Goal: Register for event/course

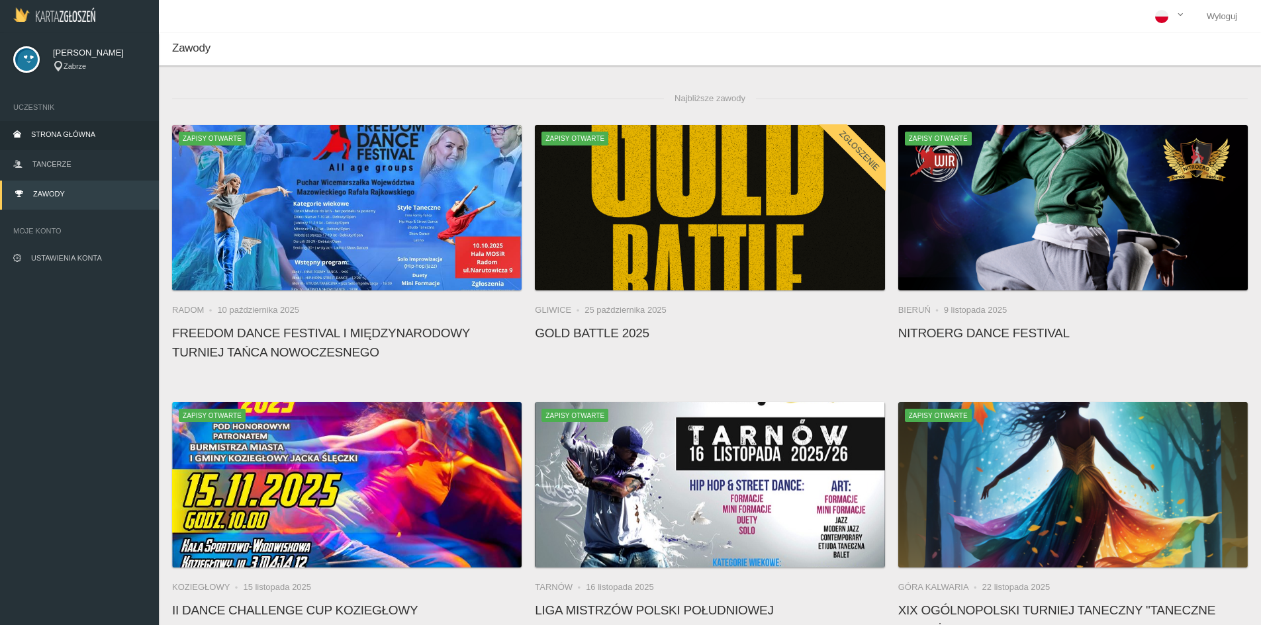
click at [58, 139] on link "Strona główna" at bounding box center [79, 135] width 159 height 29
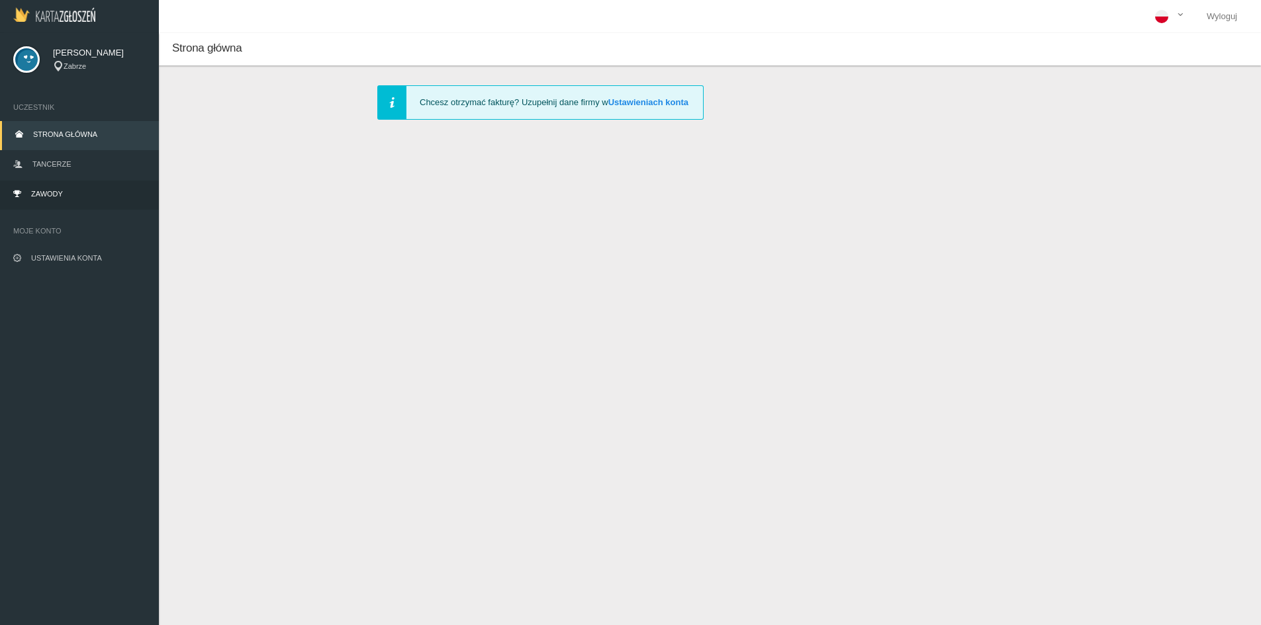
click at [56, 190] on span "Zawody" at bounding box center [47, 194] width 32 height 8
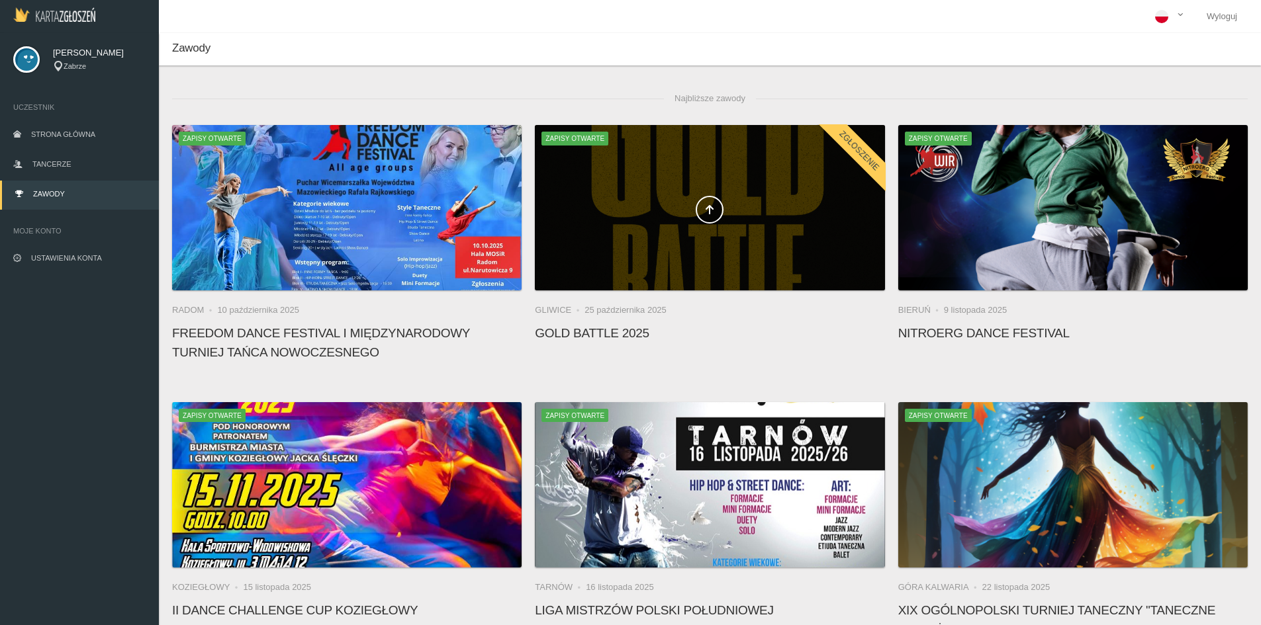
click at [641, 187] on div at bounding box center [709, 207] width 349 height 165
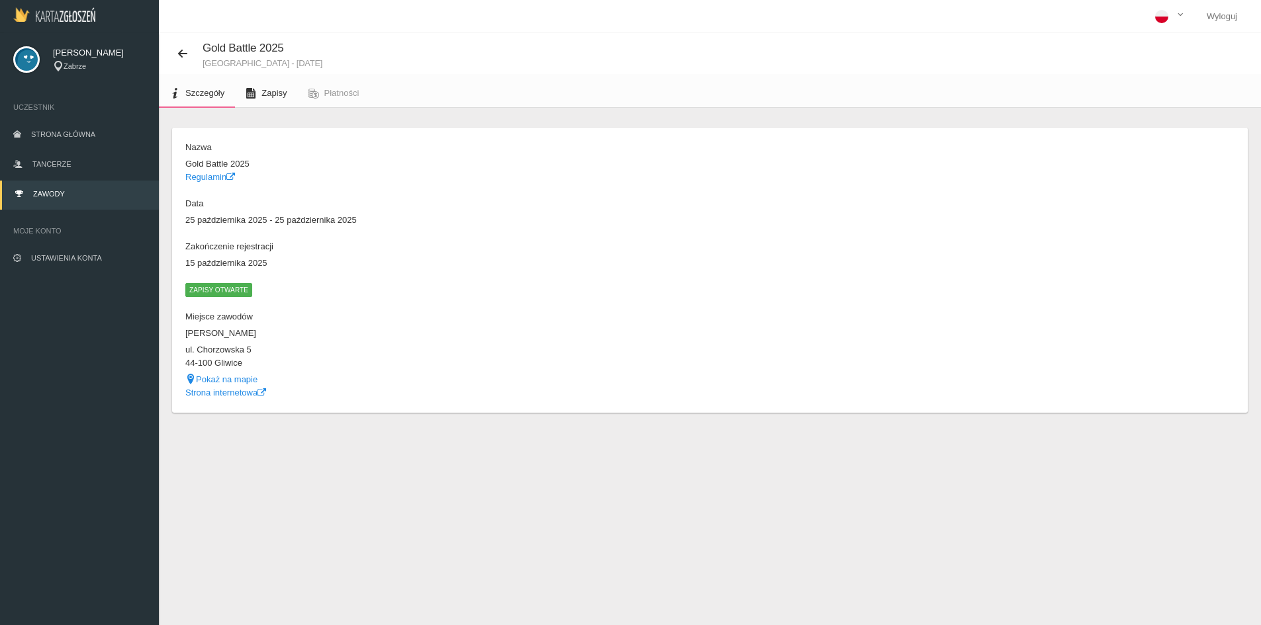
click at [282, 93] on span "Zapisy" at bounding box center [273, 93] width 25 height 10
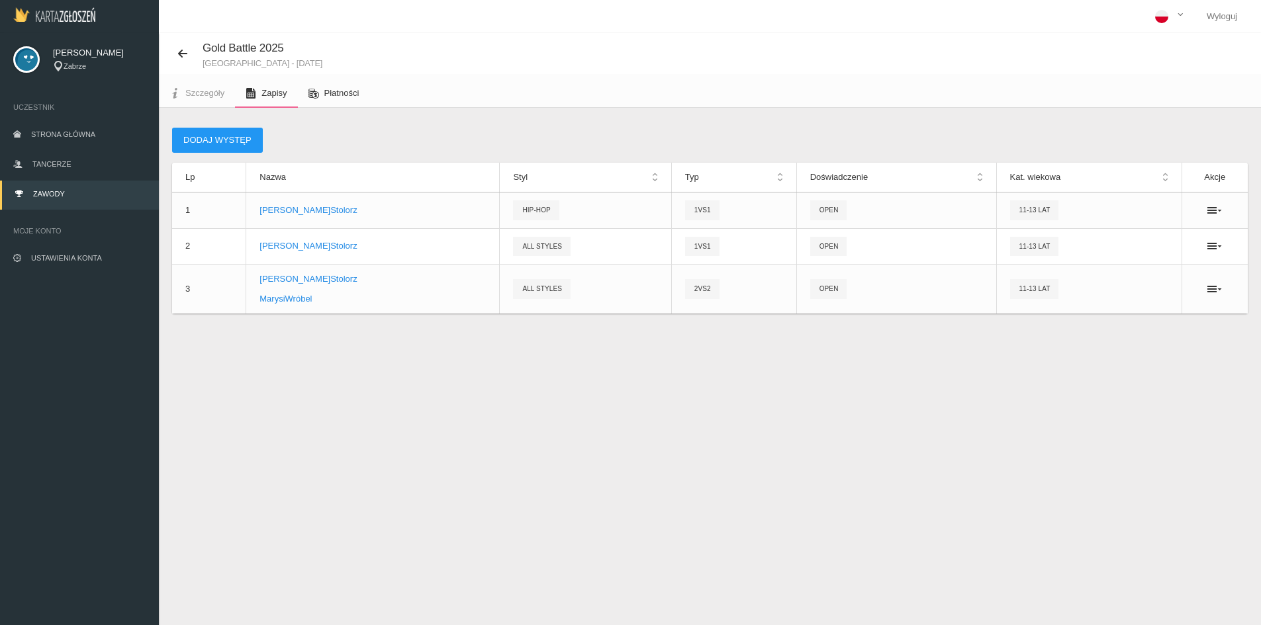
click at [330, 90] on span "Płatności" at bounding box center [341, 93] width 35 height 10
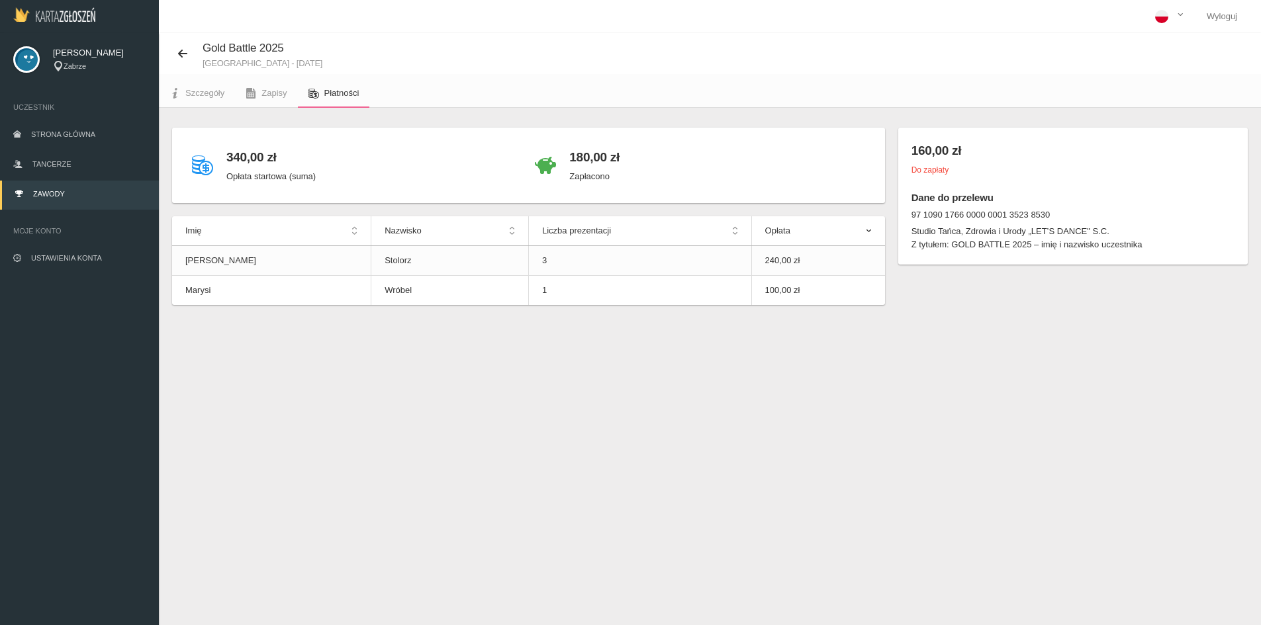
click at [870, 230] on th "Opłata" at bounding box center [818, 231] width 134 height 30
click at [869, 229] on th "Opłata" at bounding box center [818, 231] width 134 height 30
click at [269, 93] on span "Zapisy" at bounding box center [273, 93] width 25 height 10
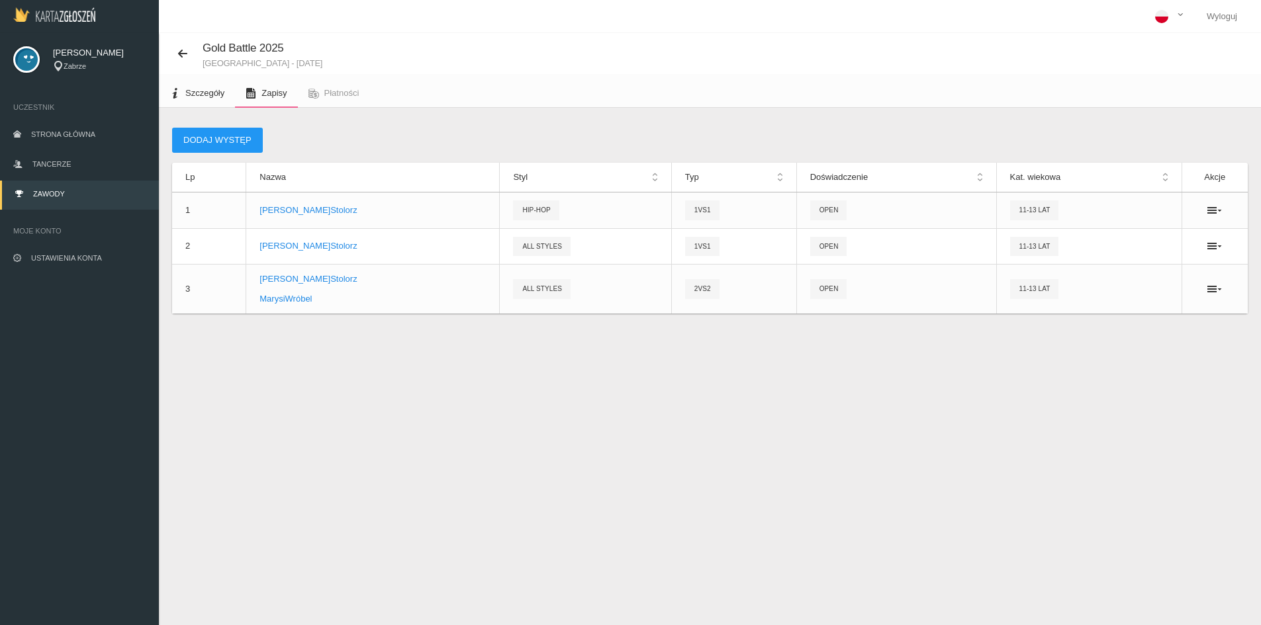
click at [196, 91] on span "Szczegóły" at bounding box center [204, 93] width 39 height 10
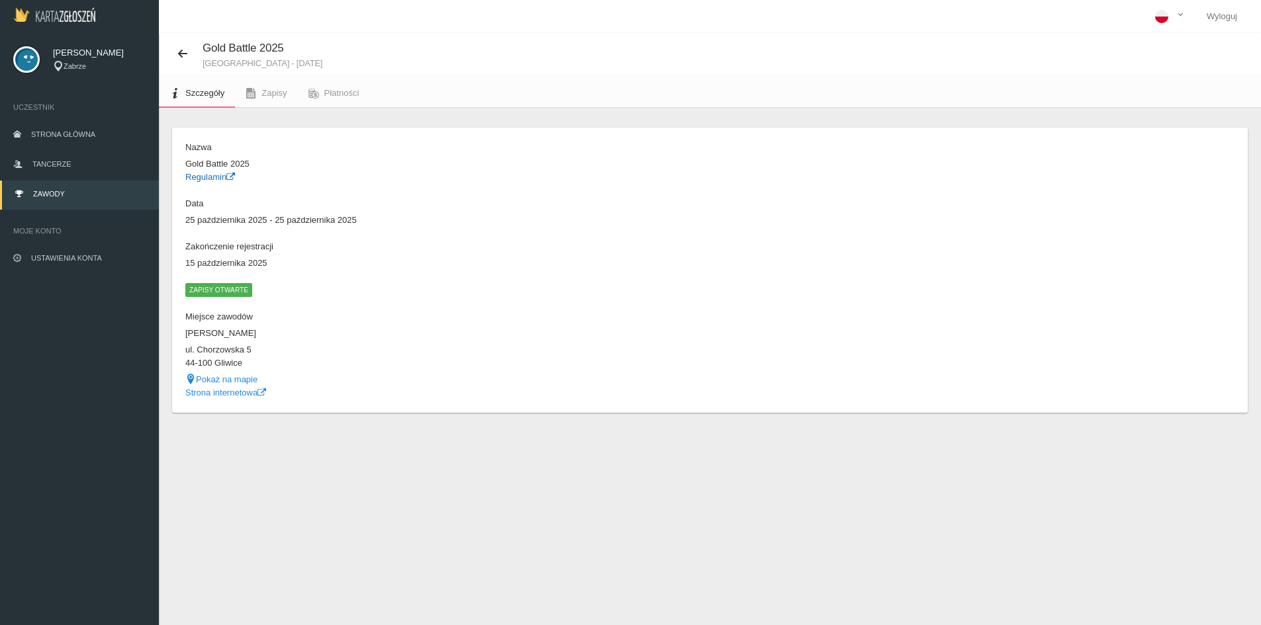
click at [212, 176] on link "Regulamin" at bounding box center [210, 177] width 50 height 10
click at [279, 89] on span "Zapisy" at bounding box center [273, 93] width 25 height 10
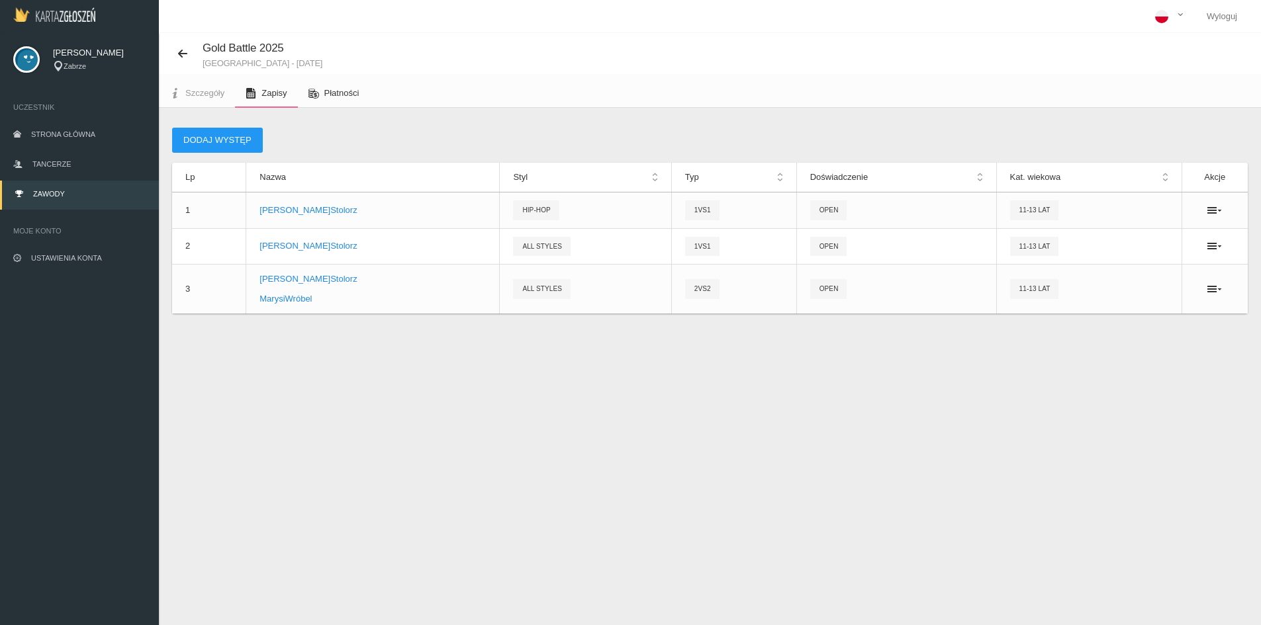
click at [343, 97] on span "Płatności" at bounding box center [341, 93] width 35 height 10
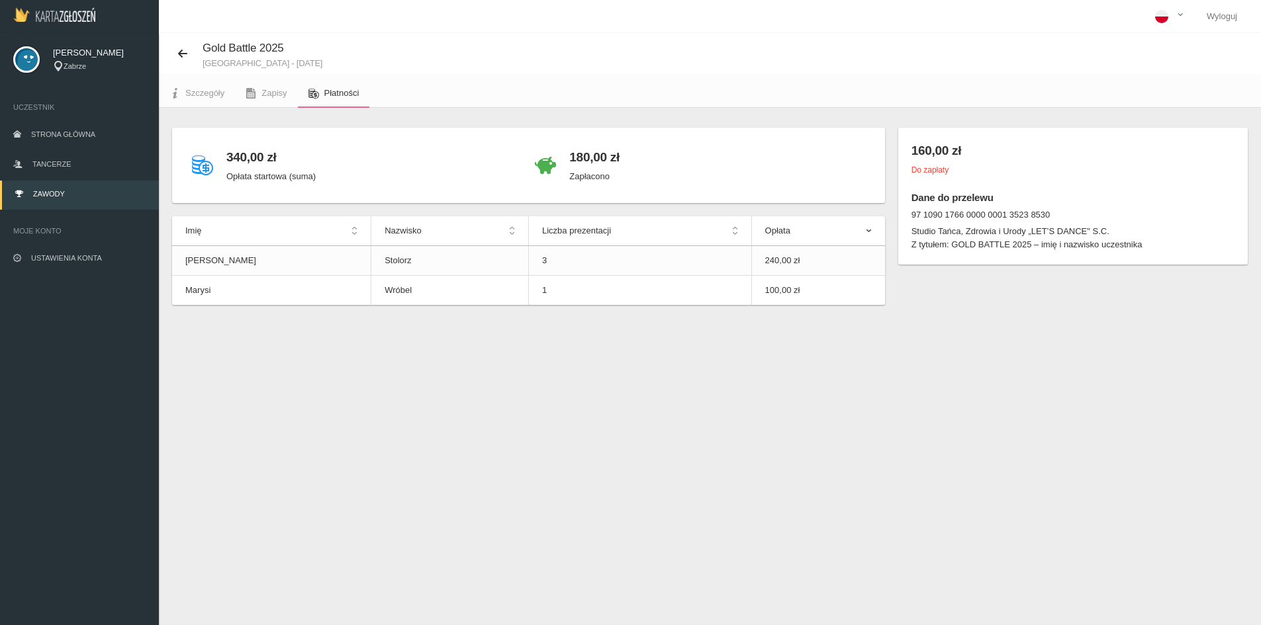
drag, startPoint x: 622, startPoint y: 158, endPoint x: 563, endPoint y: 159, distance: 58.9
click at [563, 159] on div "180,00 zł Zapłacono" at bounding box center [699, 165] width 343 height 49
drag, startPoint x: 281, startPoint y: 163, endPoint x: 241, endPoint y: 169, distance: 40.3
click at [190, 160] on div "340,00 zł Opłata startowa (suma)" at bounding box center [356, 165] width 343 height 49
click at [378, 152] on div "340,00 zł Opłata startowa (suma)" at bounding box center [356, 165] width 343 height 49
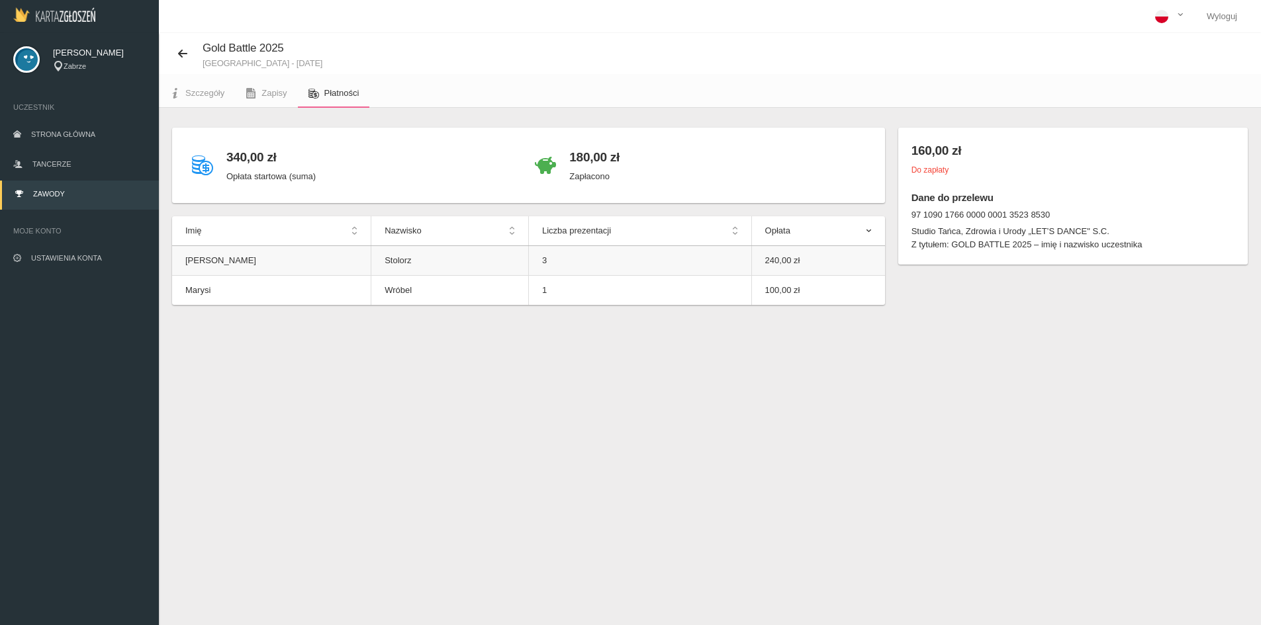
drag, startPoint x: 786, startPoint y: 261, endPoint x: 745, endPoint y: 263, distance: 40.4
click at [751, 263] on td "240,00 zł" at bounding box center [818, 261] width 134 height 30
click at [708, 100] on ul "Szczegóły Zapisy Płatności" at bounding box center [710, 91] width 1102 height 34
click at [293, 100] on link "Zapisy" at bounding box center [266, 93] width 62 height 29
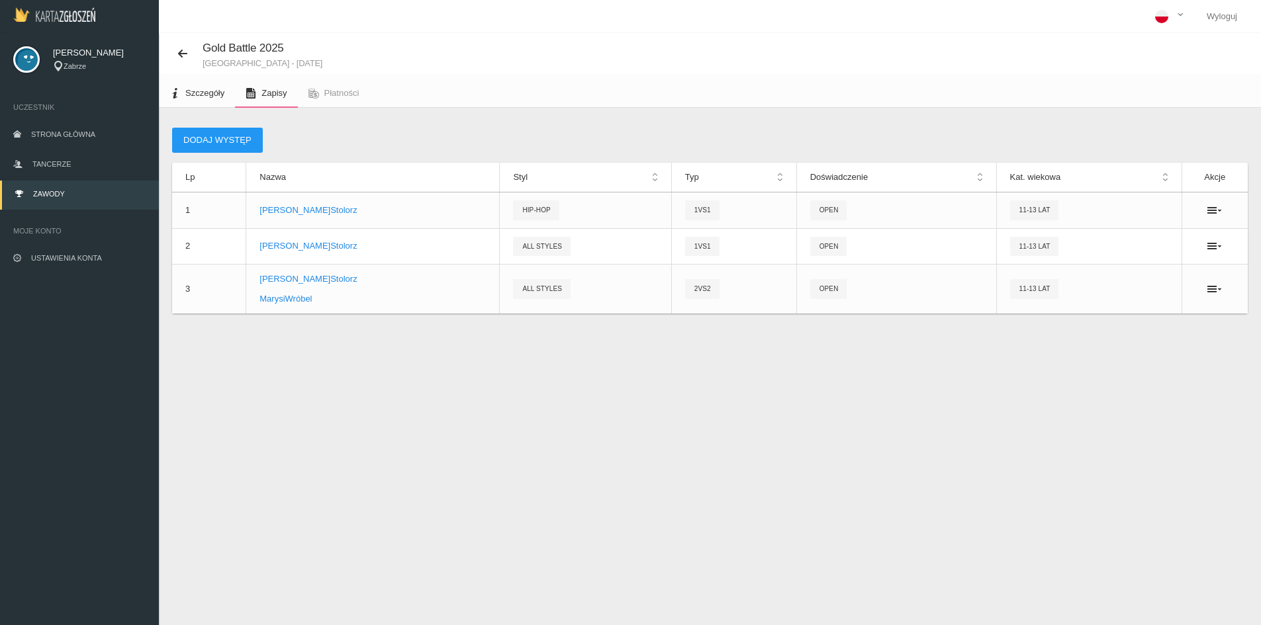
click at [209, 95] on span "Szczegóły" at bounding box center [204, 93] width 39 height 10
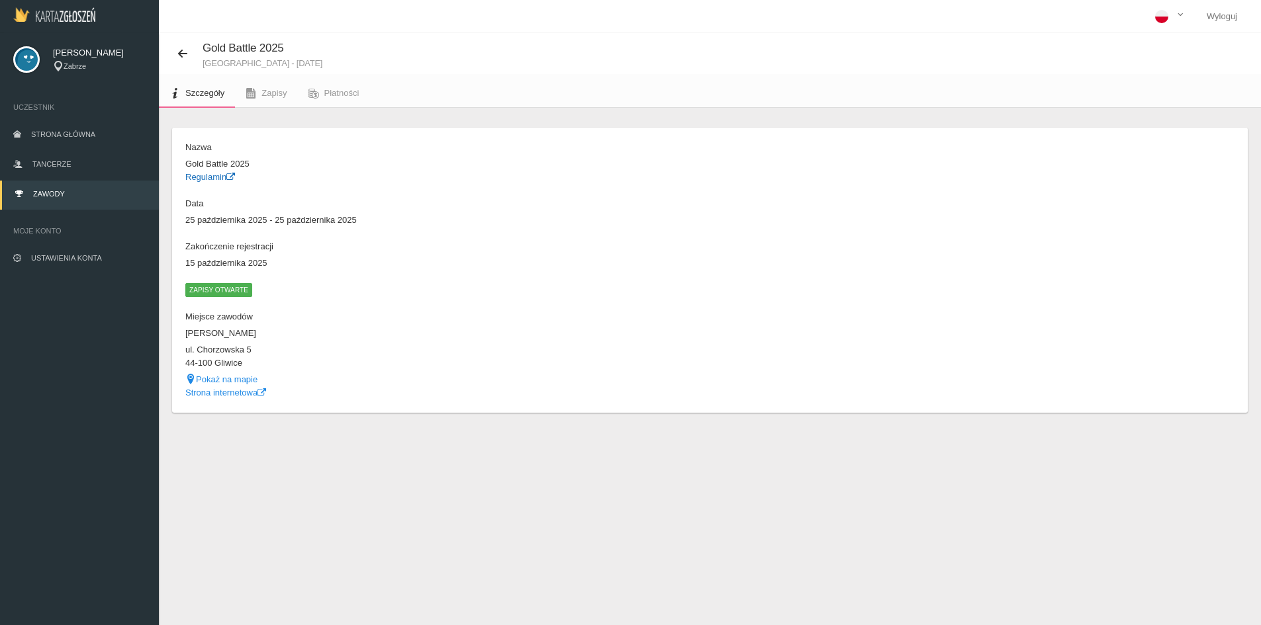
click at [206, 179] on link "Regulamin" at bounding box center [210, 177] width 50 height 10
click at [257, 93] on link "Zapisy" at bounding box center [266, 93] width 62 height 29
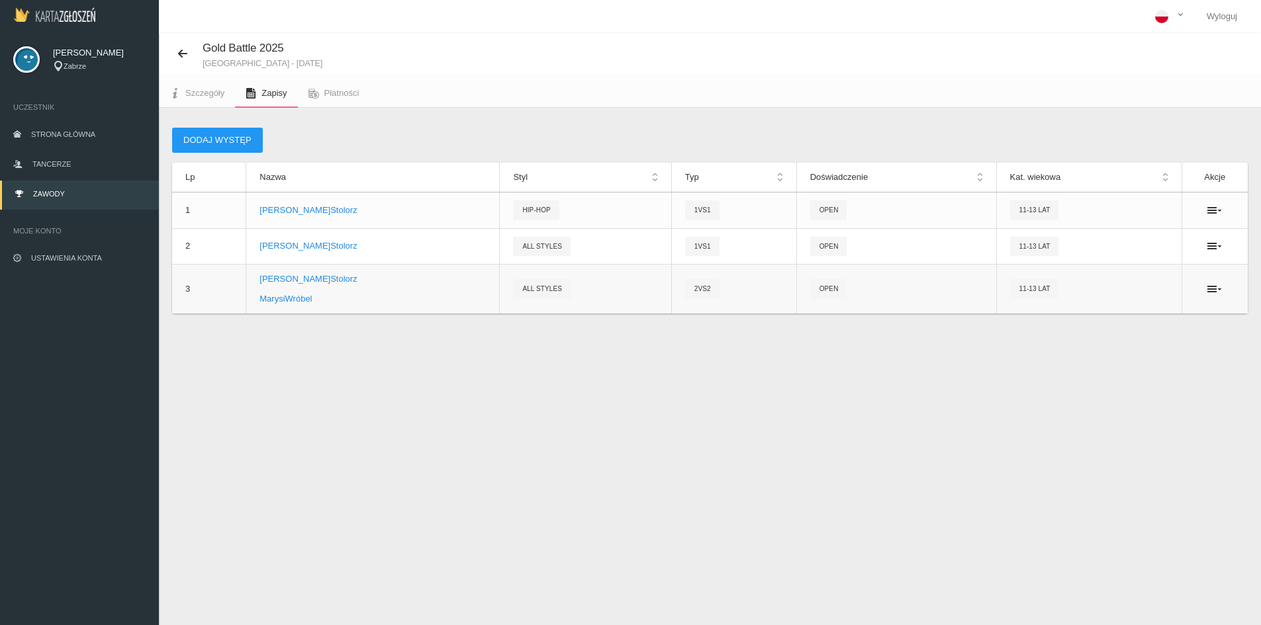
click at [1216, 298] on td at bounding box center [1214, 289] width 66 height 50
click at [1216, 291] on icon at bounding box center [1214, 289] width 15 height 11
click at [1069, 376] on div "Gold Battle 2025 [GEOGRAPHIC_DATA] - [DATE] Szczegóły Zapisy Płatności Dodaj wy…" at bounding box center [710, 345] width 1102 height 625
click at [197, 92] on span "Szczegóły" at bounding box center [204, 93] width 39 height 10
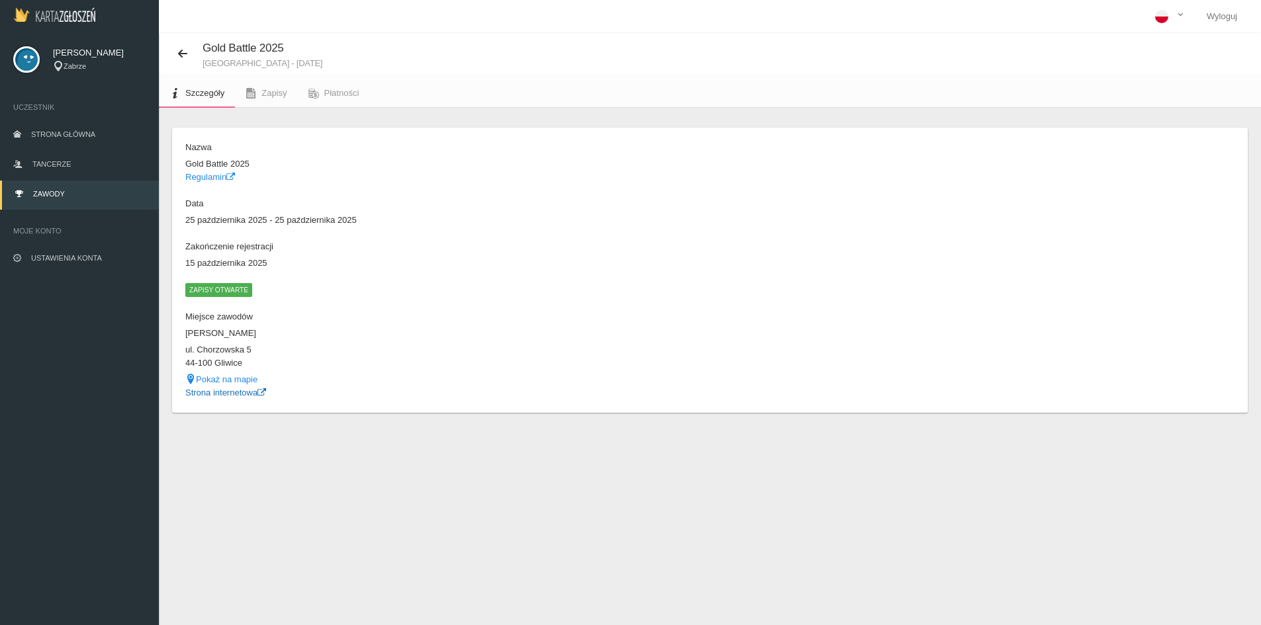
click at [206, 394] on link "Strona internetowa" at bounding box center [225, 393] width 81 height 10
